Goal: Find specific page/section: Find specific page/section

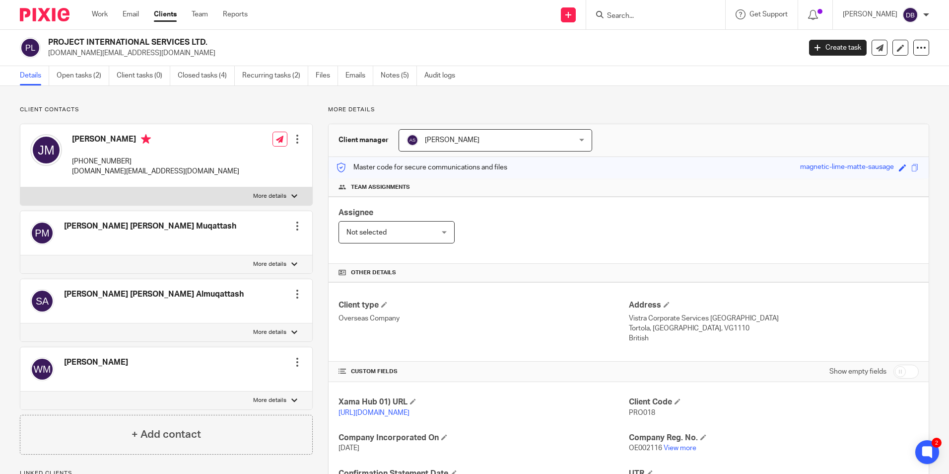
scroll to position [99, 0]
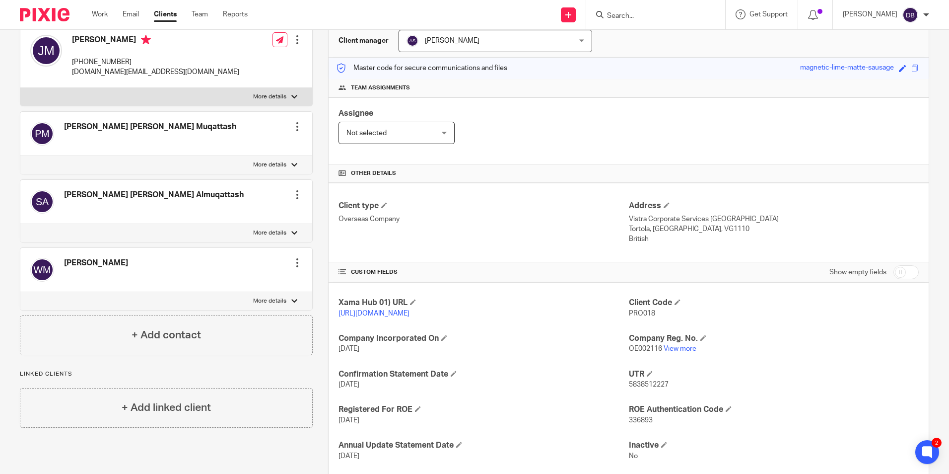
click at [676, 18] on input "Search" at bounding box center [650, 16] width 89 height 9
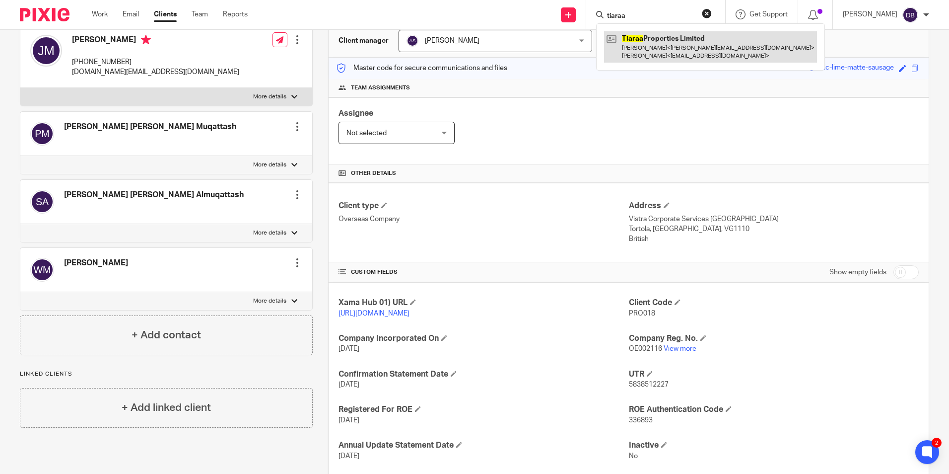
type input "tiaraa"
click at [691, 36] on link at bounding box center [710, 46] width 213 height 31
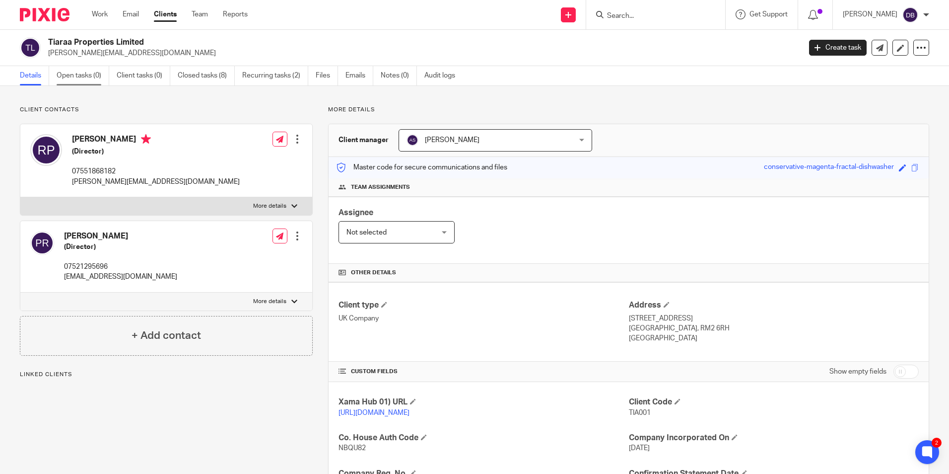
click at [86, 69] on link "Open tasks (0)" at bounding box center [83, 75] width 53 height 19
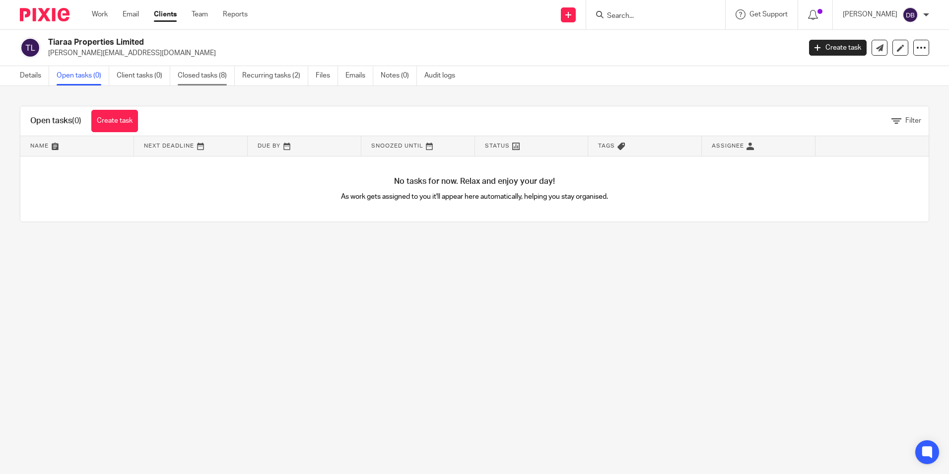
click at [223, 70] on link "Closed tasks (8)" at bounding box center [206, 75] width 57 height 19
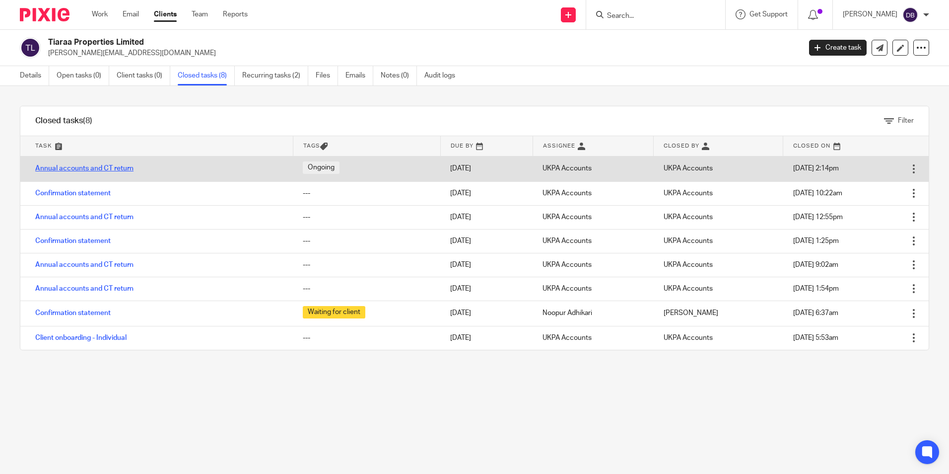
click at [121, 165] on link "Annual accounts and CT return" at bounding box center [84, 168] width 98 height 7
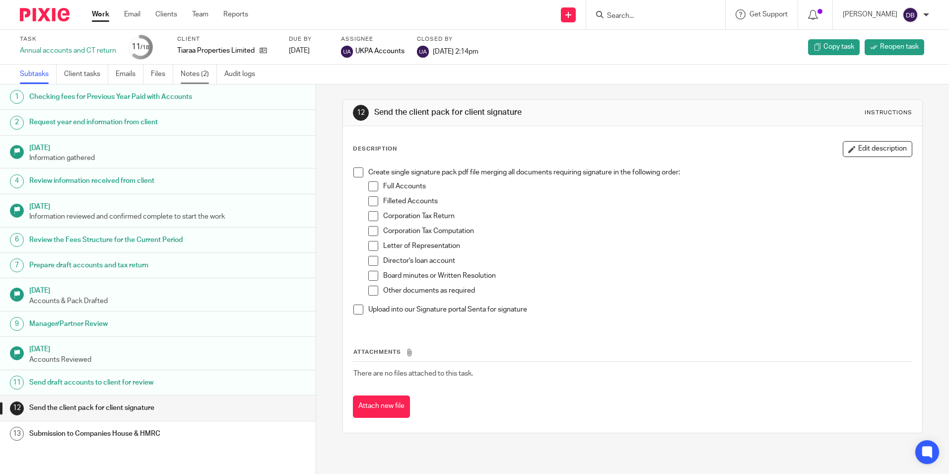
click at [192, 81] on link "Notes (2)" at bounding box center [199, 74] width 36 height 19
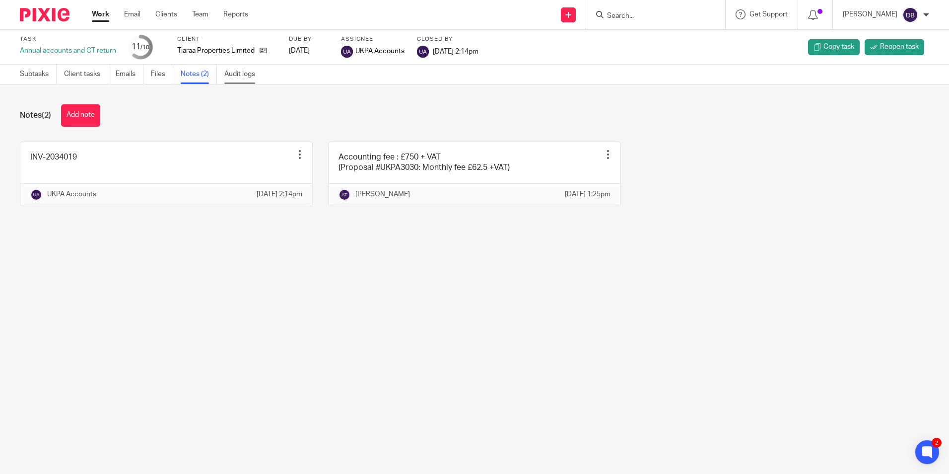
click at [235, 81] on link "Audit logs" at bounding box center [243, 74] width 38 height 19
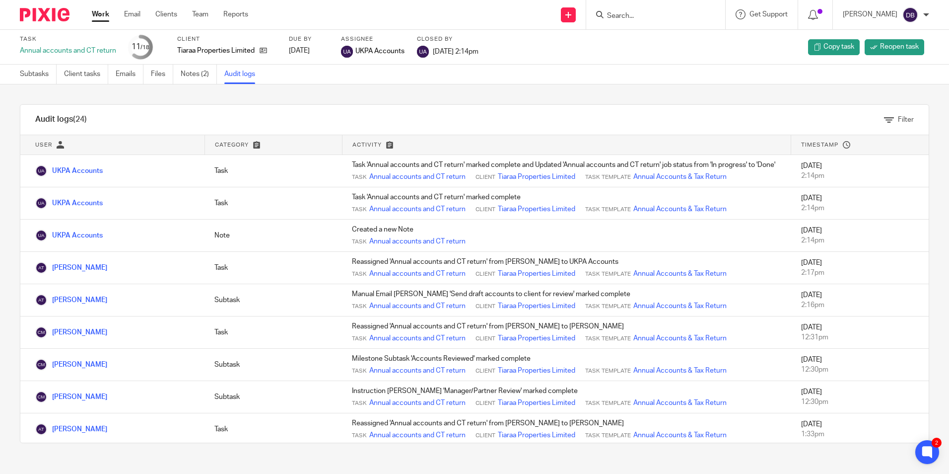
click at [632, 14] on input "Search" at bounding box center [650, 16] width 89 height 9
click at [652, 12] on input "Search" at bounding box center [650, 16] width 89 height 9
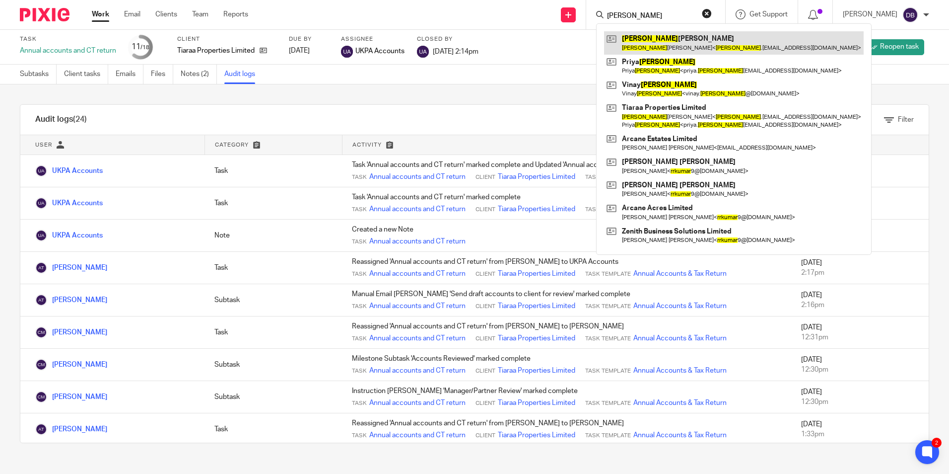
type input "ramkumar"
click at [669, 51] on link at bounding box center [734, 42] width 260 height 23
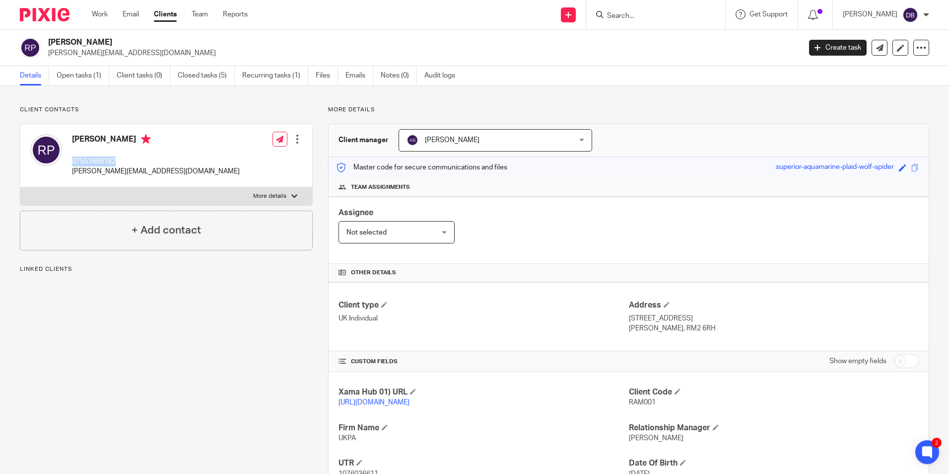
drag, startPoint x: 121, startPoint y: 157, endPoint x: 73, endPoint y: 159, distance: 48.2
click at [73, 159] on p "07551868182" at bounding box center [156, 161] width 168 height 10
copy p "07551868182"
click at [91, 15] on div "Work Email Clients Team Reports Work Email Clients Team Reports Settings" at bounding box center [172, 14] width 181 height 29
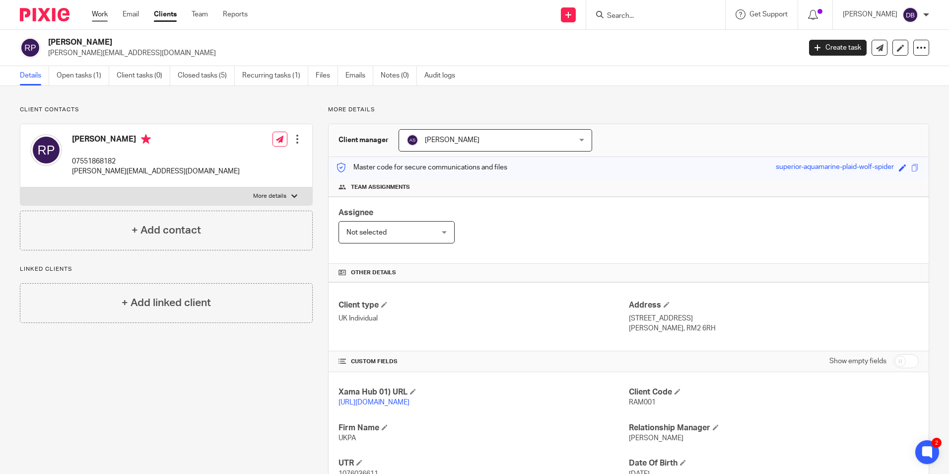
click at [99, 12] on link "Work" at bounding box center [100, 14] width 16 height 10
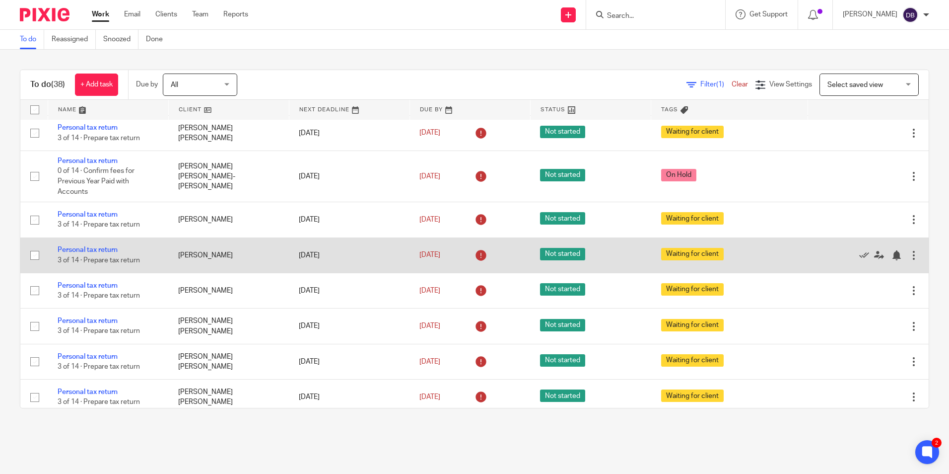
scroll to position [1008, 0]
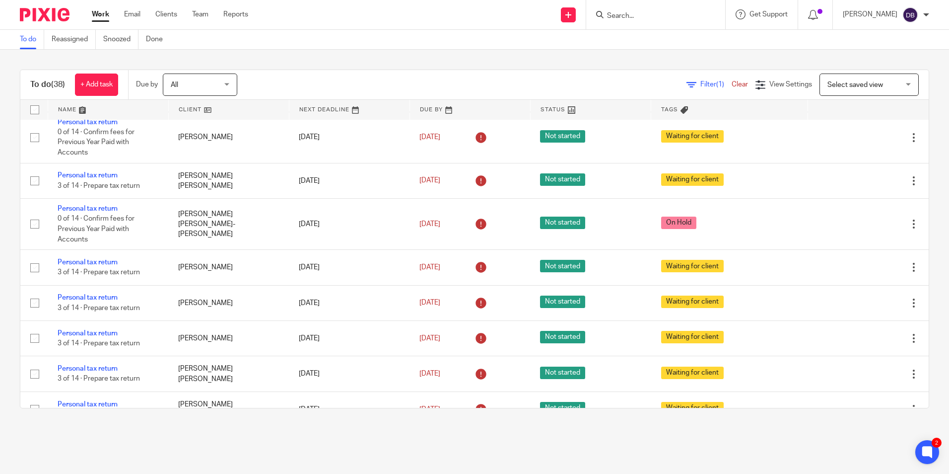
click at [649, 14] on input "Search" at bounding box center [650, 16] width 89 height 9
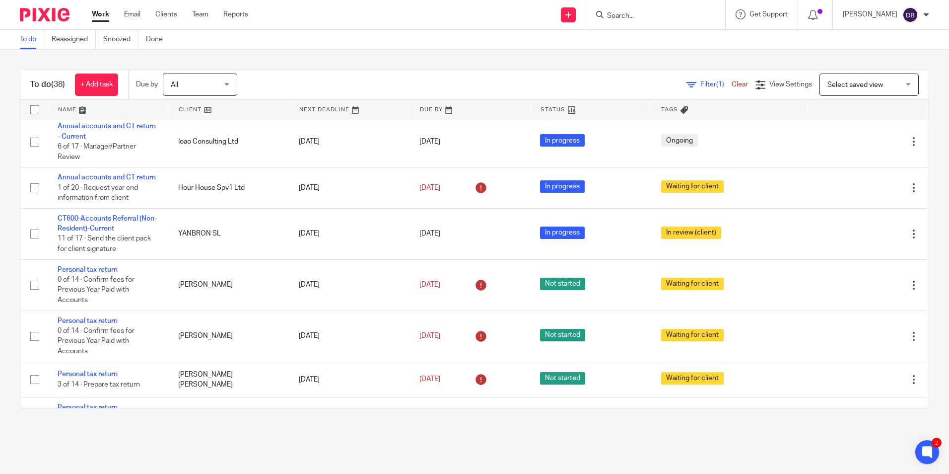
scroll to position [760, 0]
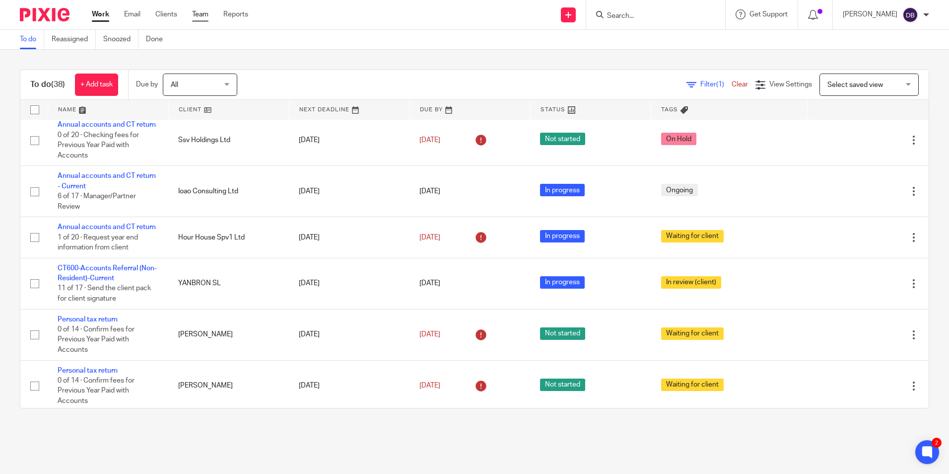
click at [204, 15] on link "Team" at bounding box center [200, 14] width 16 height 10
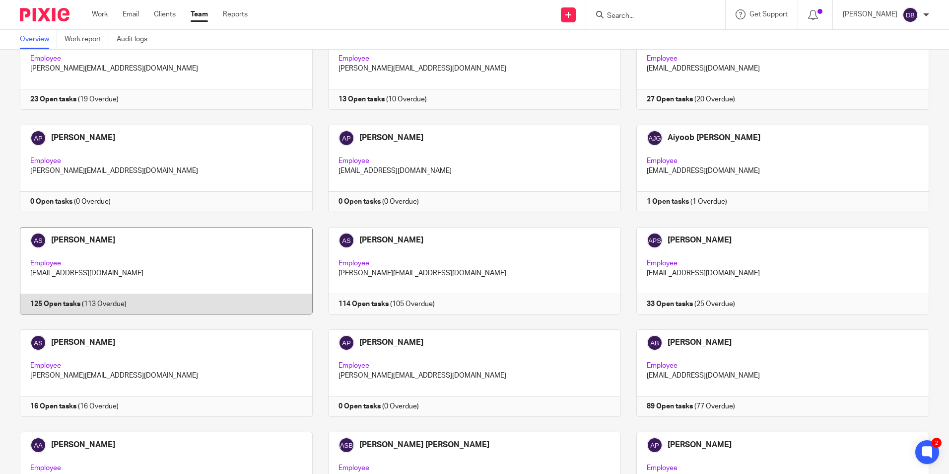
scroll to position [99, 0]
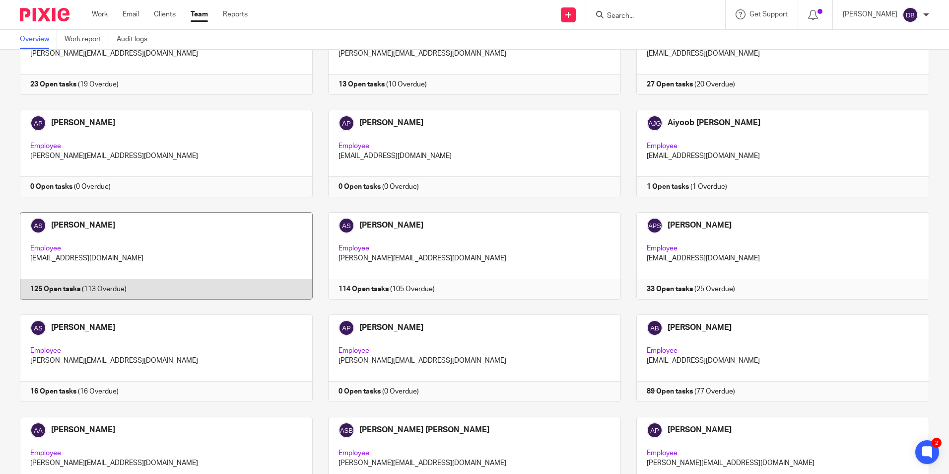
click at [108, 253] on link at bounding box center [158, 255] width 308 height 87
click at [125, 245] on link at bounding box center [158, 255] width 308 height 87
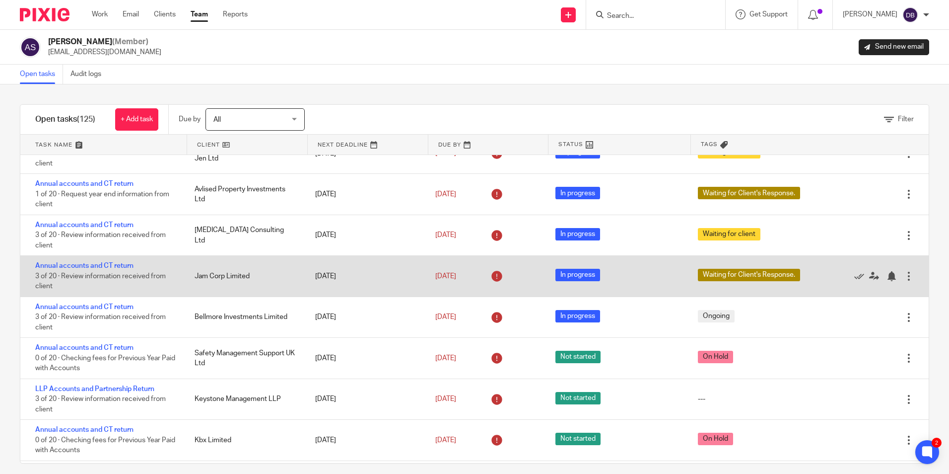
scroll to position [1142, 0]
